Goal: Complete application form: Complete application form

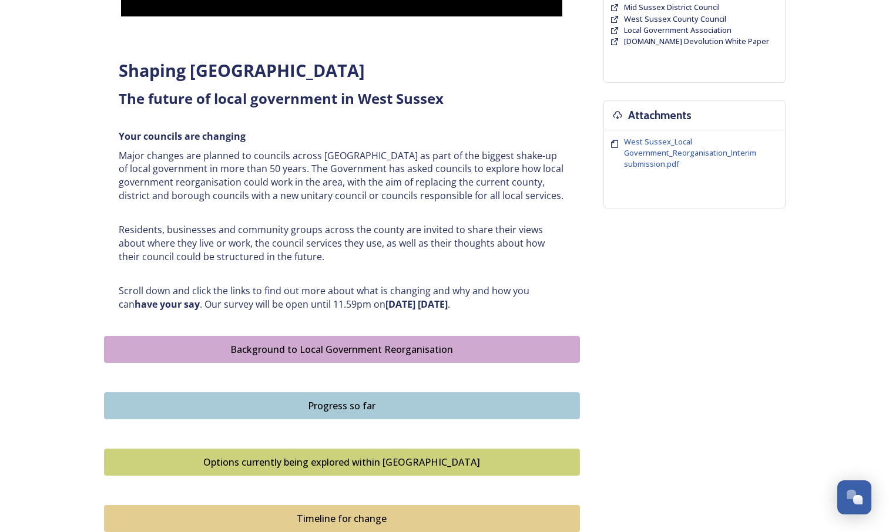
scroll to position [384, 0]
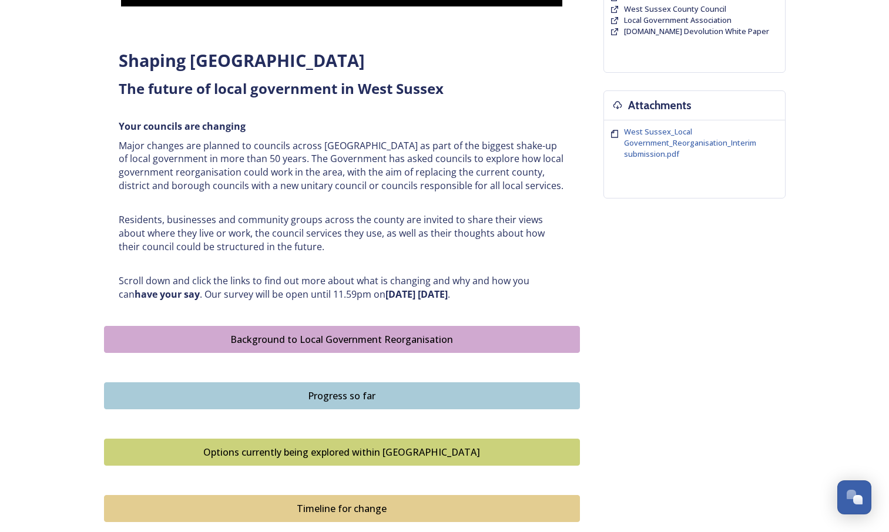
drag, startPoint x: 846, startPoint y: 326, endPoint x: 892, endPoint y: 295, distance: 55.1
click at [889, 295] on html "Home Shaping West Sussex survey Shaping [GEOGRAPHIC_DATA] ﻿﻿﻿The future of loca…" at bounding box center [444, 248] width 889 height 1264
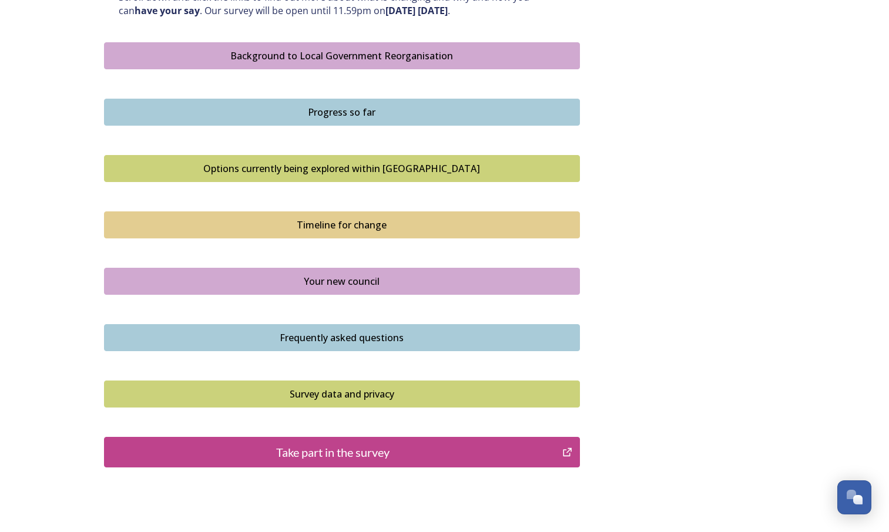
scroll to position [680, 0]
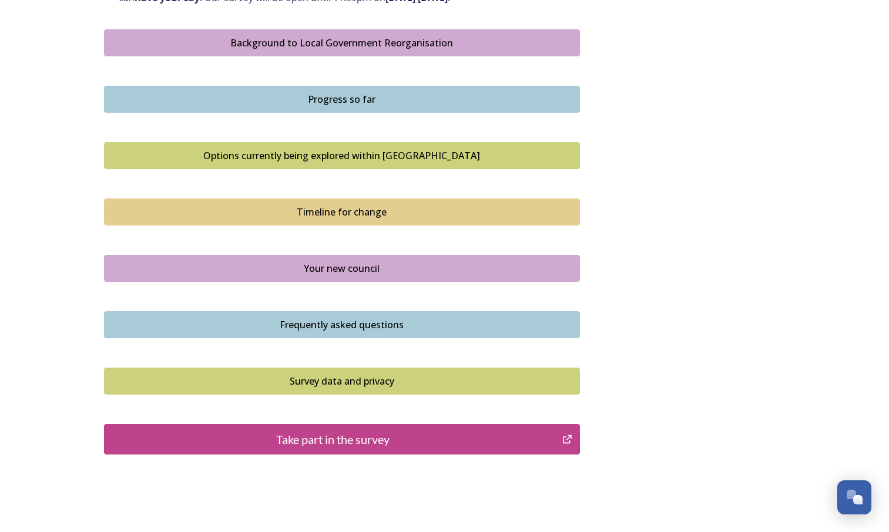
click at [388, 443] on div "Take part in the survey" at bounding box center [333, 440] width 446 height 18
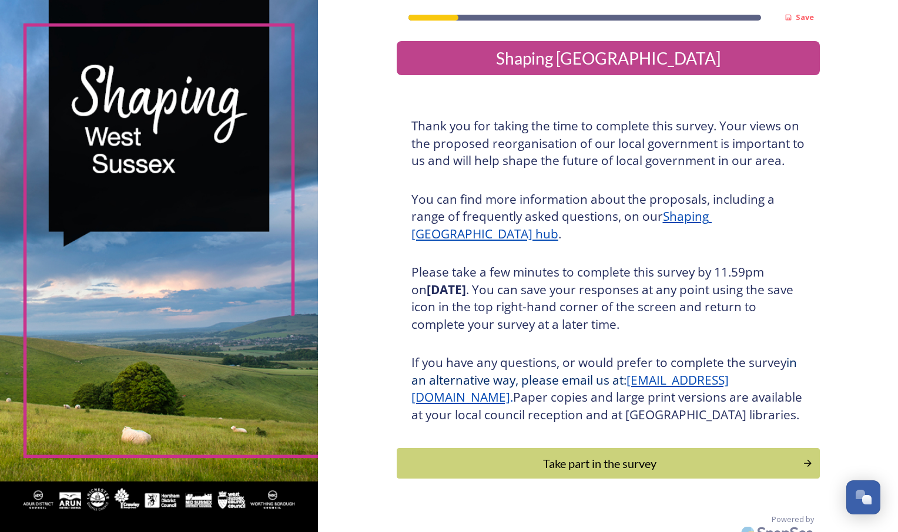
click at [711, 214] on u "Shaping West Sussex hub" at bounding box center [561, 225] width 300 height 34
click at [618, 479] on button "Take part in the survey" at bounding box center [607, 463] width 427 height 31
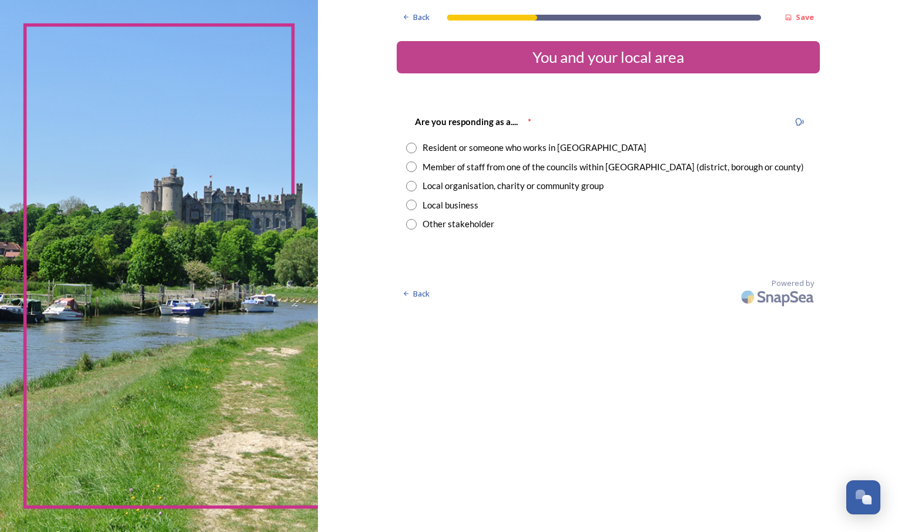
click at [415, 169] on input "radio" at bounding box center [411, 167] width 11 height 11
radio input "true"
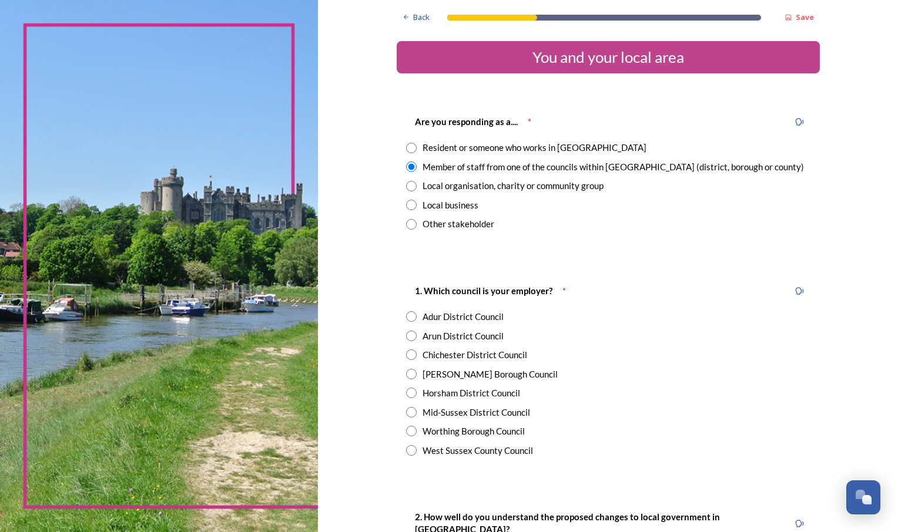
click at [411, 453] on input "radio" at bounding box center [411, 450] width 11 height 11
radio input "true"
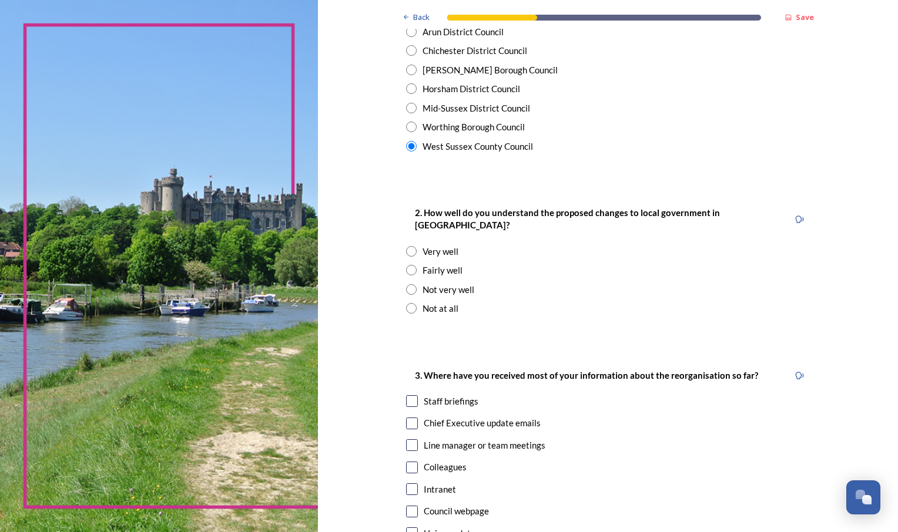
scroll to position [308, 0]
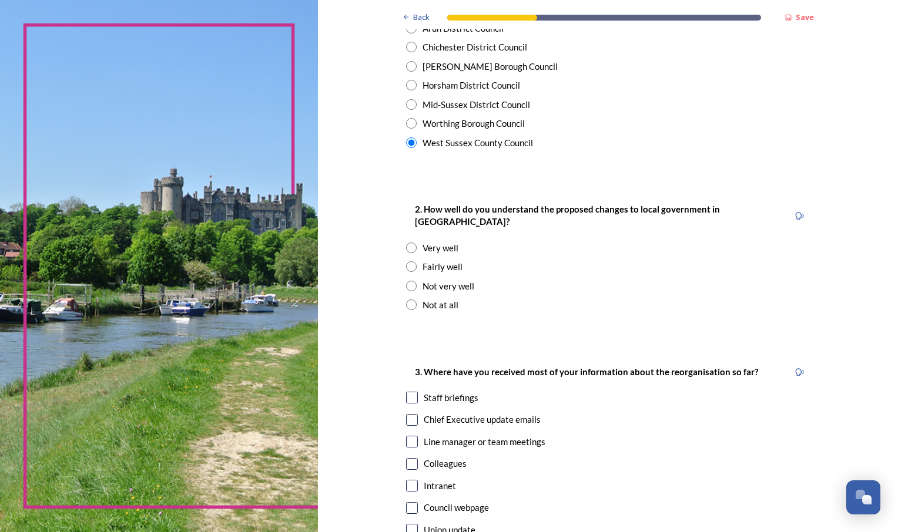
click at [409, 261] on input "radio" at bounding box center [411, 266] width 11 height 11
radio input "true"
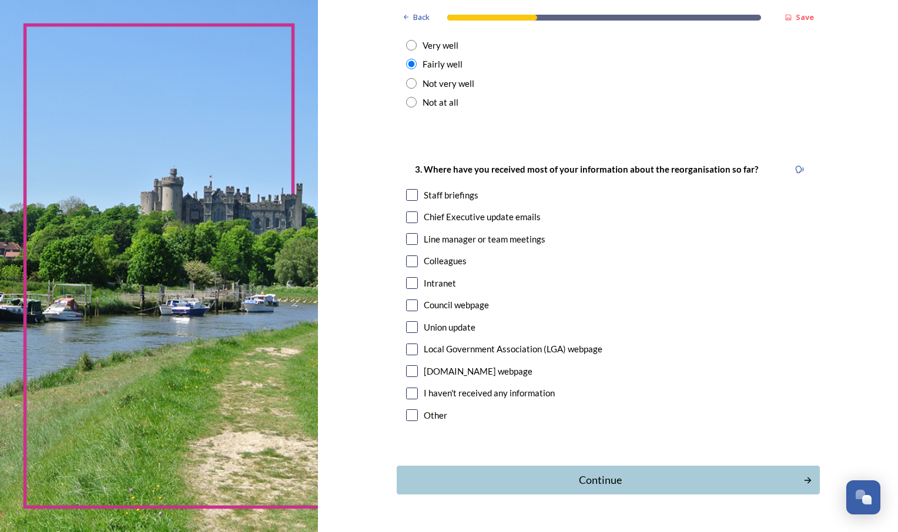
scroll to position [512, 0]
click at [409, 210] on input "checkbox" at bounding box center [412, 216] width 12 height 12
checkbox input "true"
click at [595, 471] on div "Continue" at bounding box center [600, 479] width 398 height 16
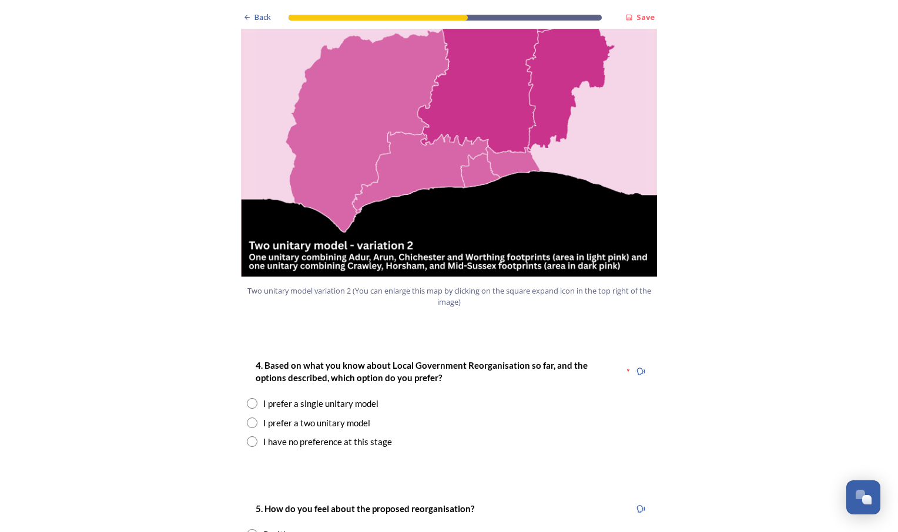
scroll to position [1289, 0]
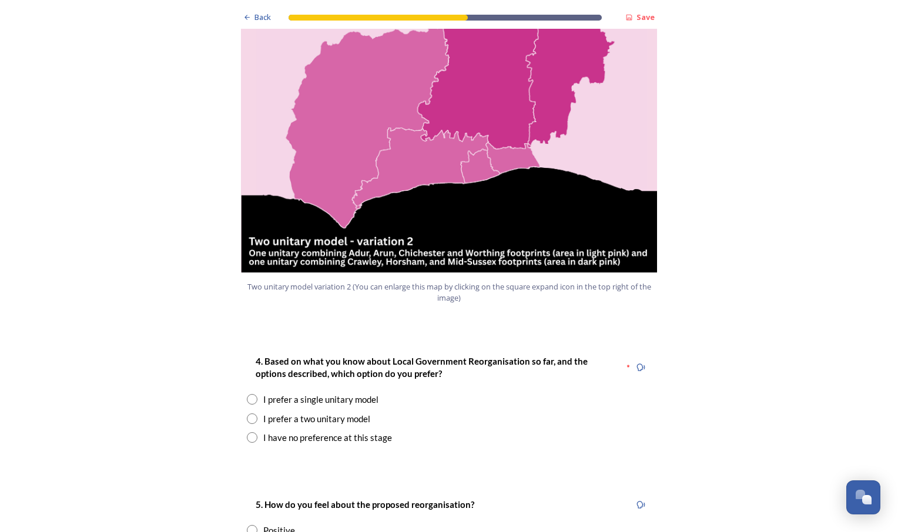
click at [247, 394] on input "radio" at bounding box center [252, 399] width 11 height 11
radio input "true"
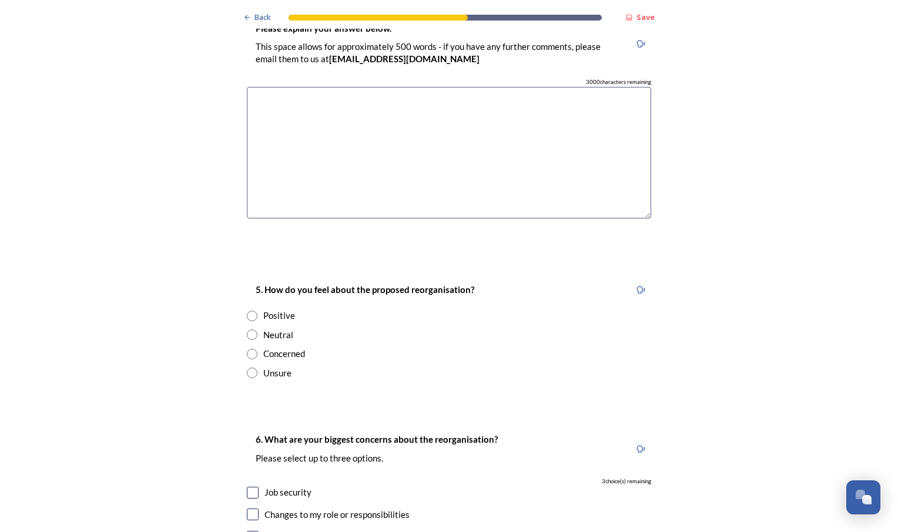
scroll to position [1806, 0]
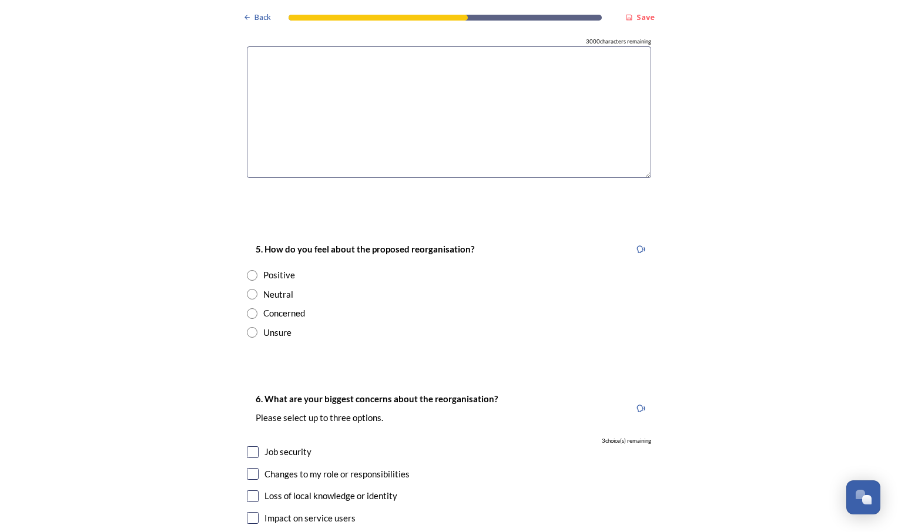
click at [248, 308] on input "radio" at bounding box center [252, 313] width 11 height 11
radio input "true"
click at [248, 446] on input "checkbox" at bounding box center [253, 452] width 12 height 12
checkbox input "true"
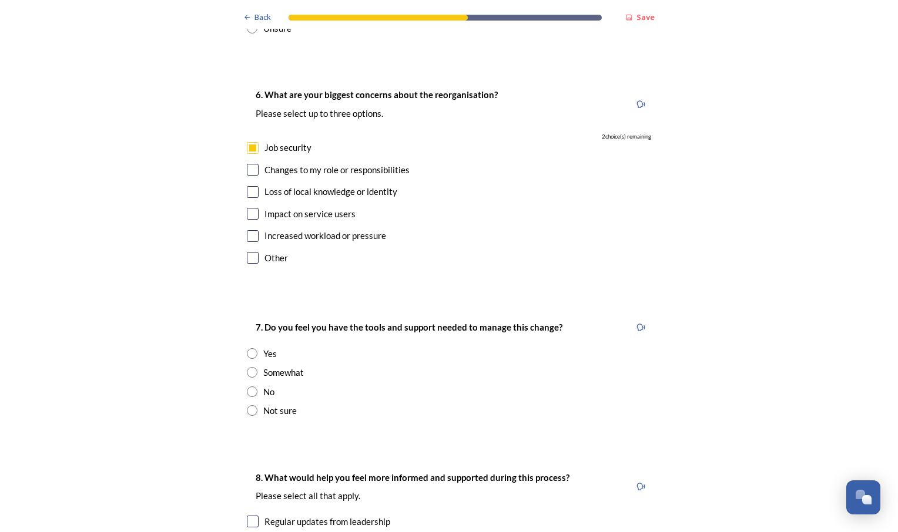
scroll to position [2112, 0]
click at [252, 385] on input "radio" at bounding box center [252, 390] width 11 height 11
radio input "true"
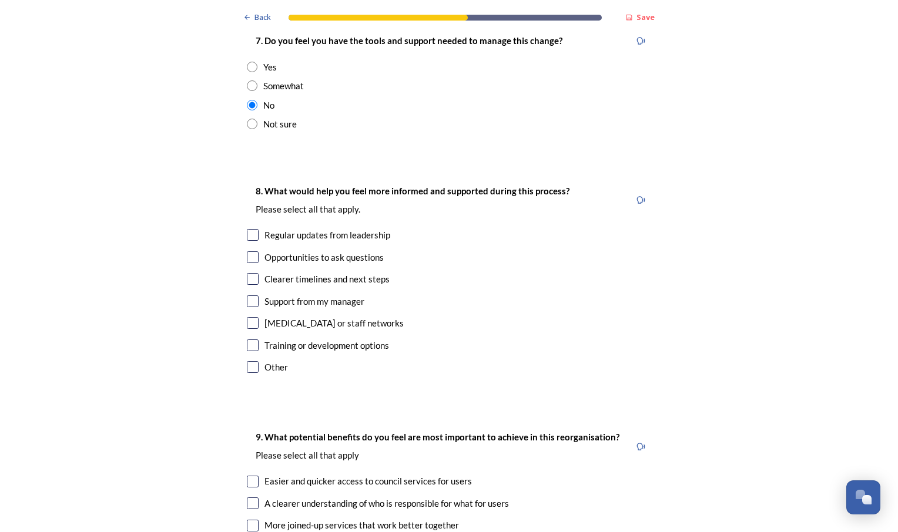
scroll to position [2464, 0]
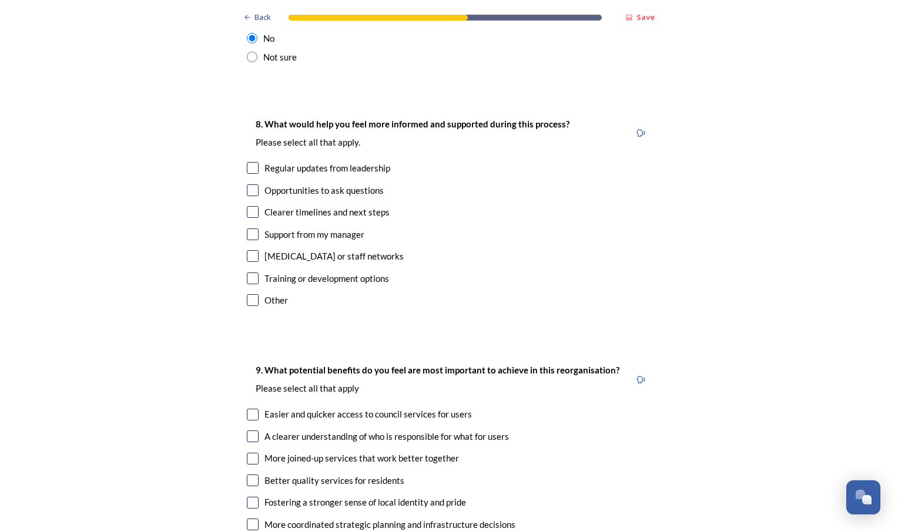
click at [248, 162] on input "checkbox" at bounding box center [253, 168] width 12 height 12
checkbox input "true"
click at [250, 184] on input "checkbox" at bounding box center [253, 190] width 12 height 12
checkbox input "true"
click at [249, 206] on input "checkbox" at bounding box center [253, 212] width 12 height 12
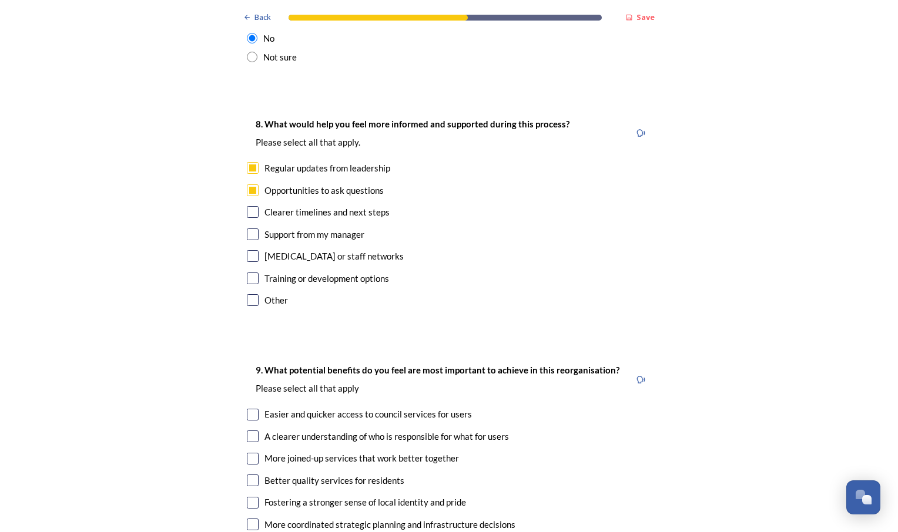
checkbox input "true"
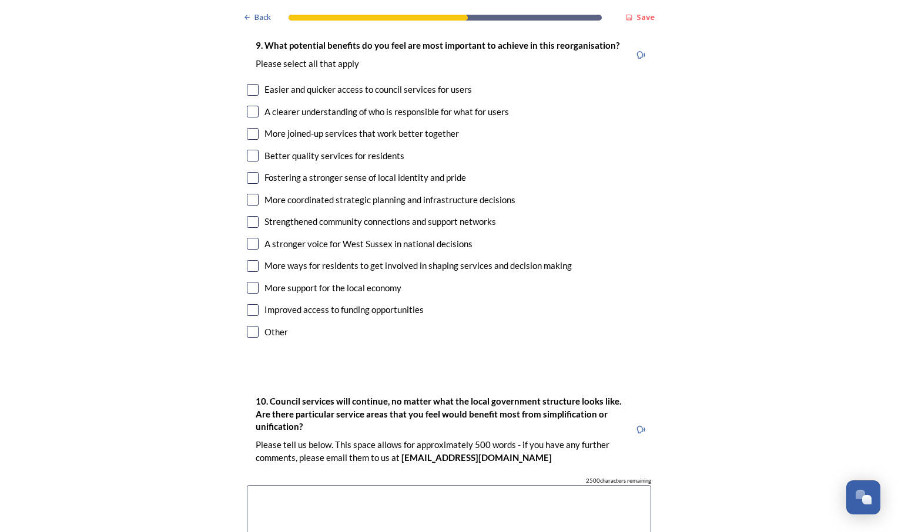
scroll to position [2793, 0]
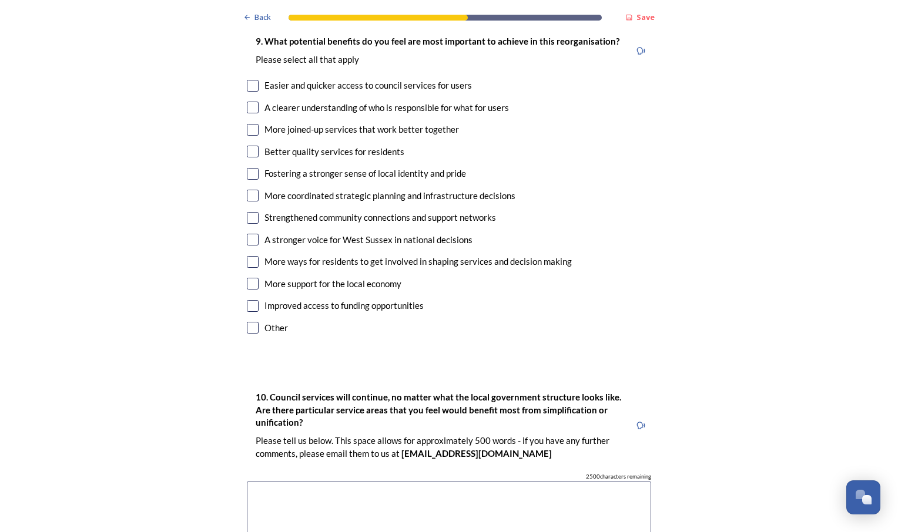
click at [250, 124] on input "checkbox" at bounding box center [253, 130] width 12 height 12
checkbox input "true"
click at [250, 190] on input "checkbox" at bounding box center [253, 196] width 12 height 12
checkbox input "true"
click at [248, 80] on input "checkbox" at bounding box center [253, 86] width 12 height 12
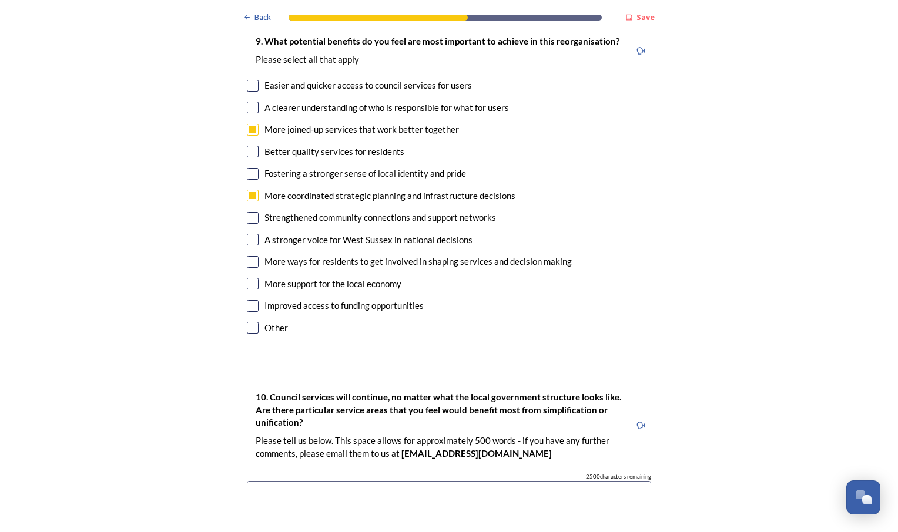
checkbox input "true"
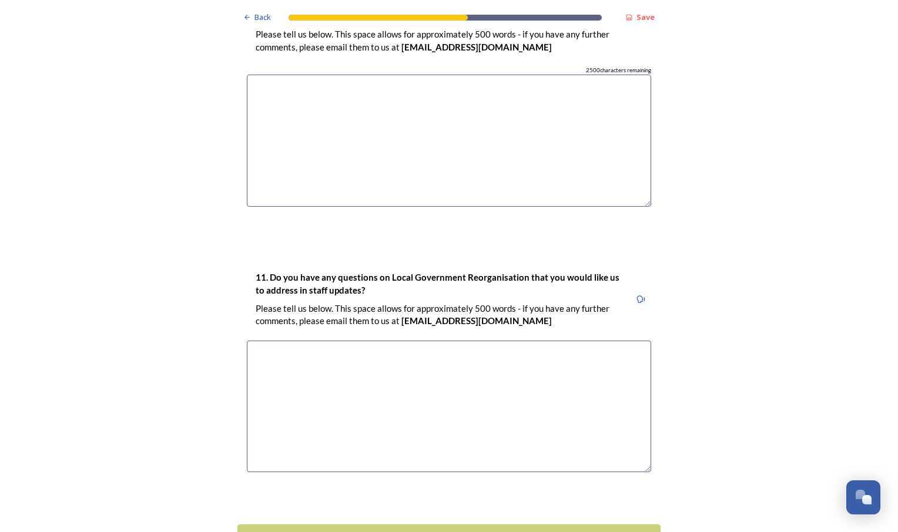
scroll to position [3216, 0]
